Goal: Find specific page/section: Find specific page/section

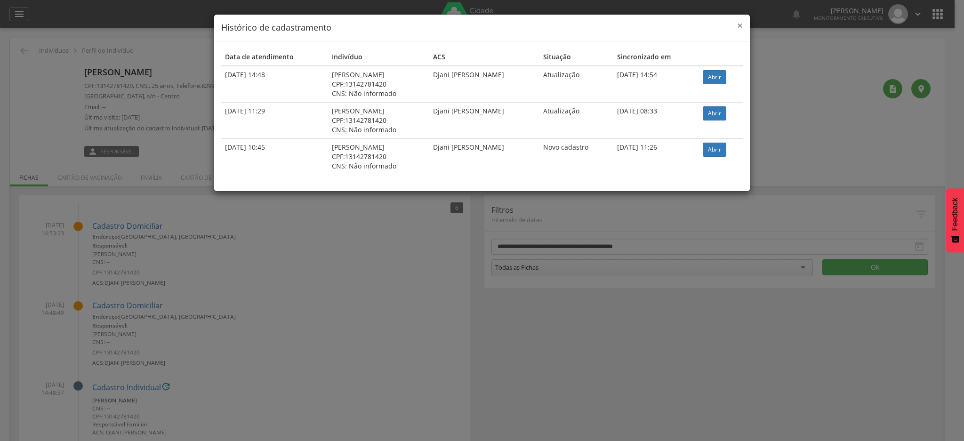
click at [739, 25] on span "×" at bounding box center [740, 25] width 6 height 13
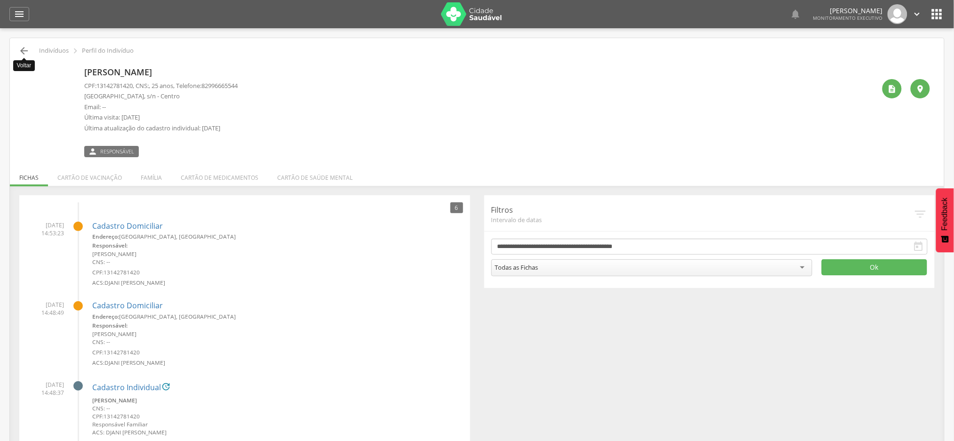
click at [24, 48] on icon "" at bounding box center [23, 50] width 11 height 11
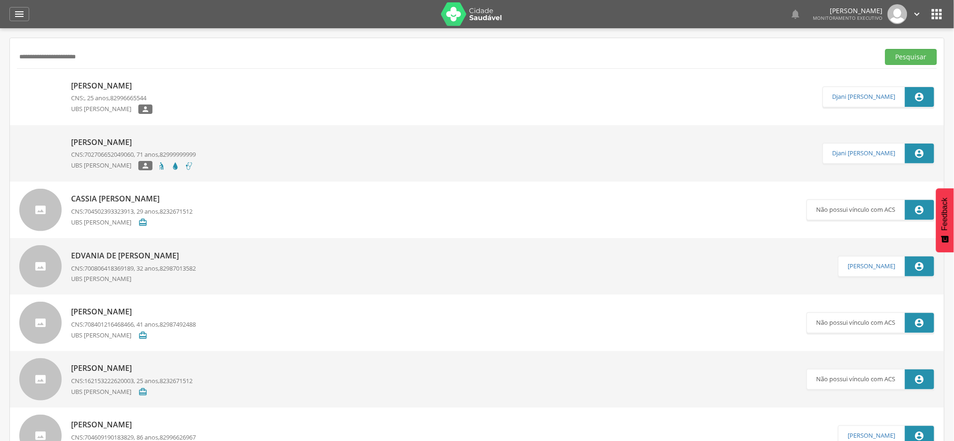
click at [65, 64] on input "**********" at bounding box center [446, 57] width 859 height 16
paste input "text"
type input "**********"
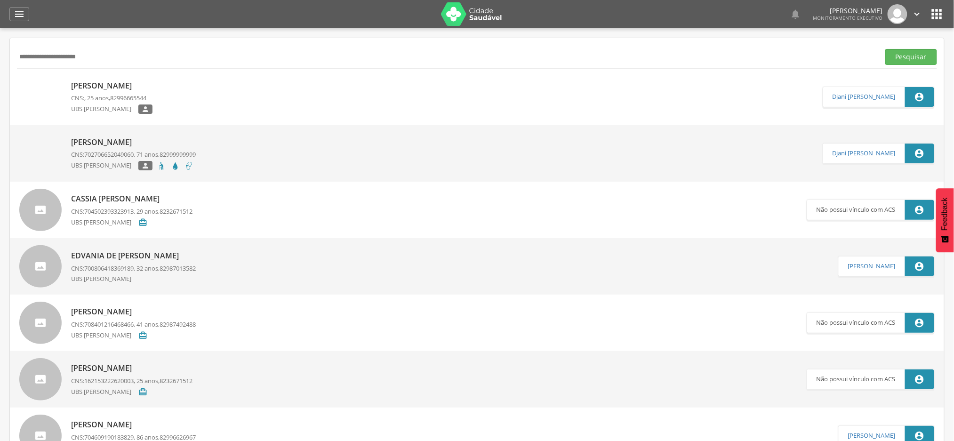
click at [885, 49] on button "Pesquisar" at bounding box center [911, 57] width 52 height 16
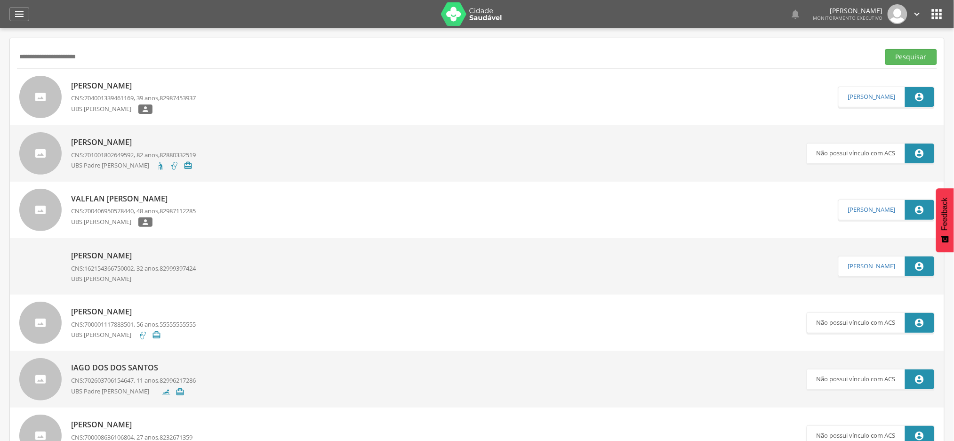
click at [139, 86] on p "[PERSON_NAME]" at bounding box center [133, 85] width 125 height 11
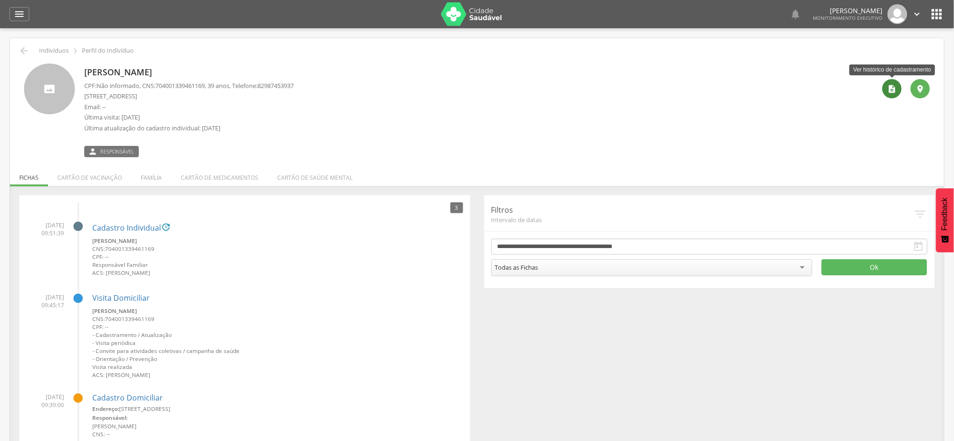
click at [887, 83] on div "" at bounding box center [892, 88] width 19 height 19
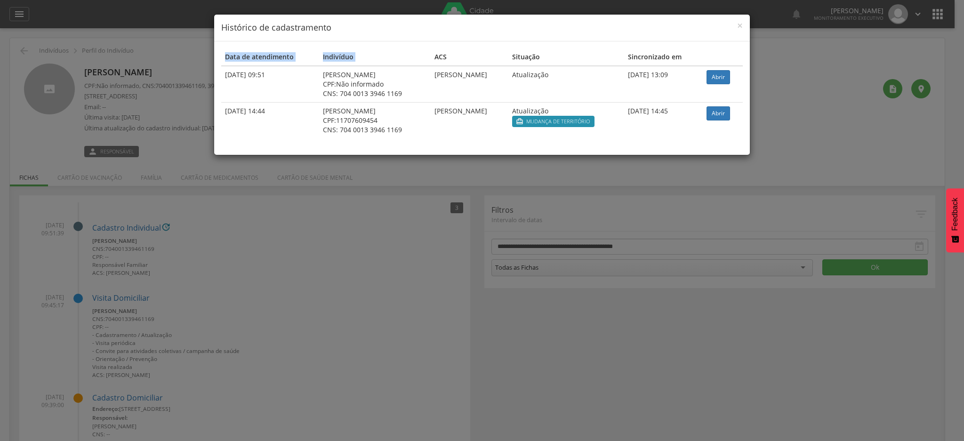
drag, startPoint x: 412, startPoint y: 28, endPoint x: 422, endPoint y: 41, distance: 16.9
click at [418, 52] on div "× Histórico de cadastramento Data de atendimento Indivíduo ACS Situação Sincron…" at bounding box center [482, 84] width 537 height 141
click at [183, 146] on div "× Histórico de cadastramento Data de atendimento Indivíduo ACS Situação Sincron…" at bounding box center [482, 220] width 964 height 441
